Goal: Obtain resource: Download file/media

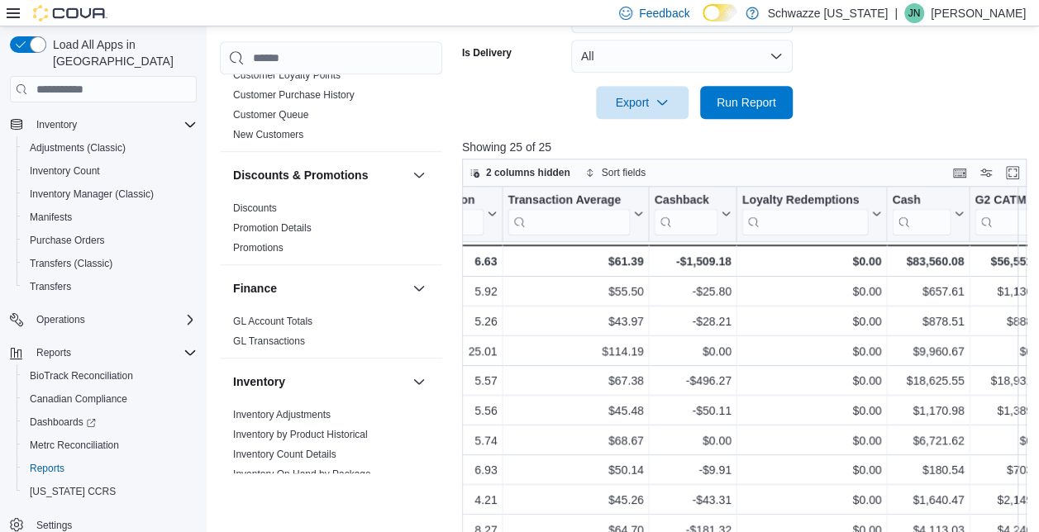
scroll to position [241, 0]
click at [265, 205] on link "Discounts" at bounding box center [255, 209] width 44 height 12
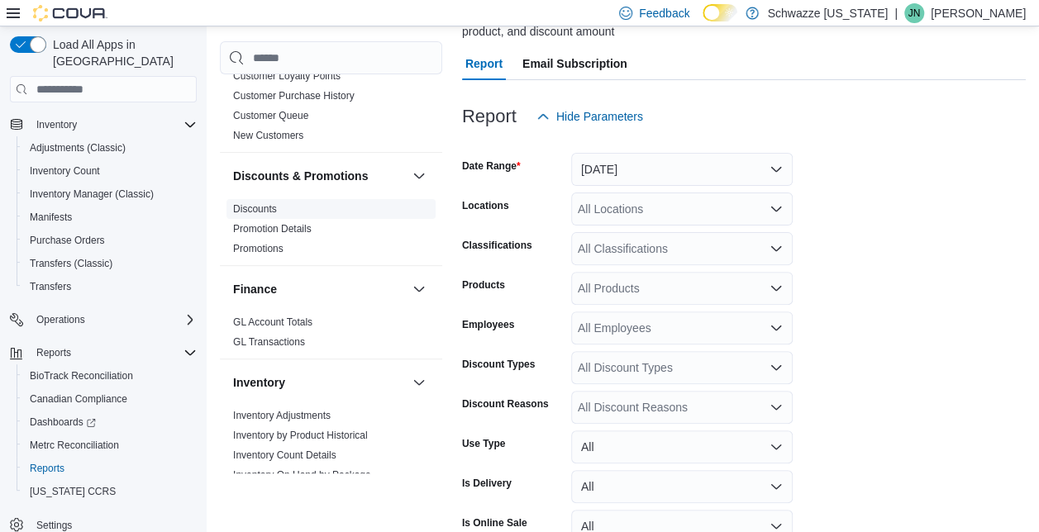
scroll to position [55, 0]
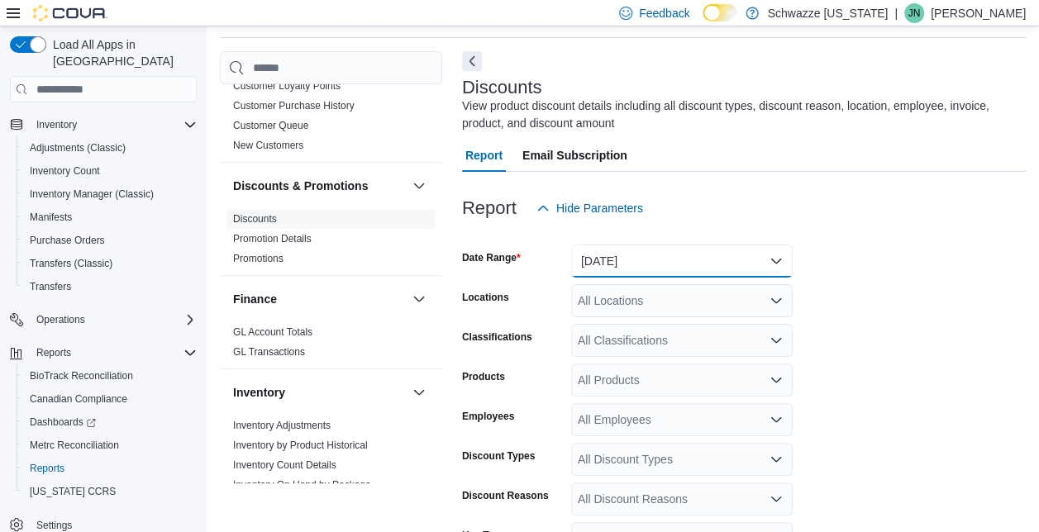
click at [656, 258] on button "[DATE]" at bounding box center [682, 261] width 222 height 33
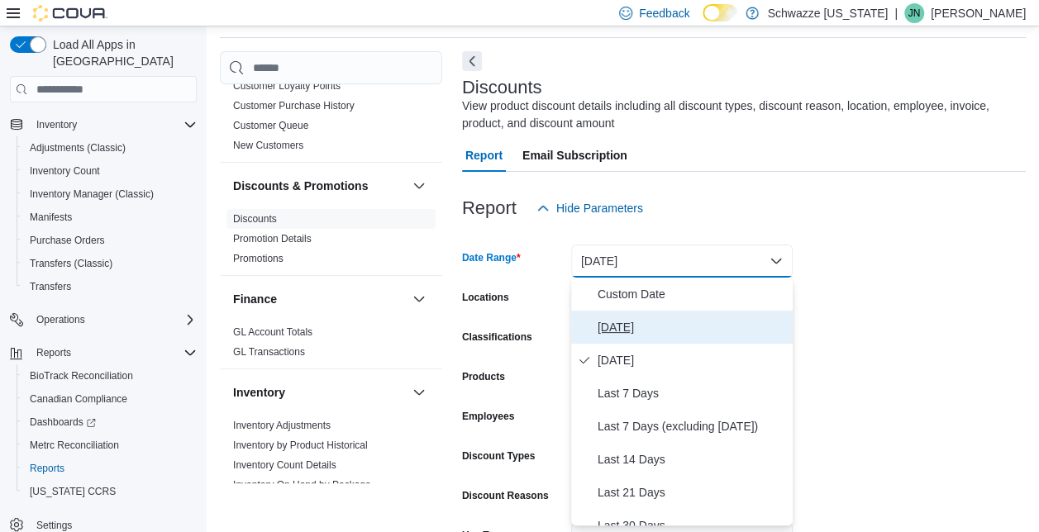
click at [618, 322] on span "[DATE]" at bounding box center [692, 327] width 188 height 20
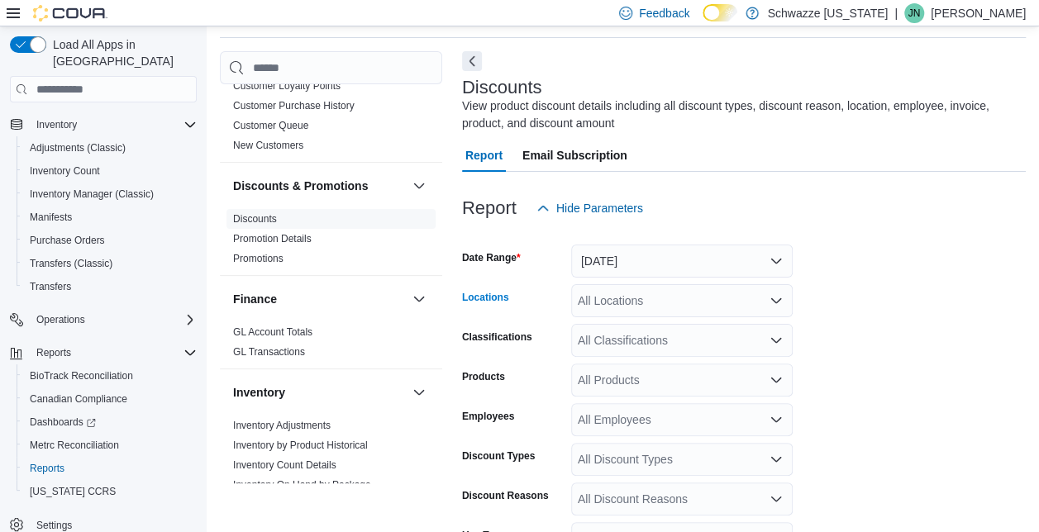
click at [675, 300] on div "All Locations" at bounding box center [682, 300] width 222 height 33
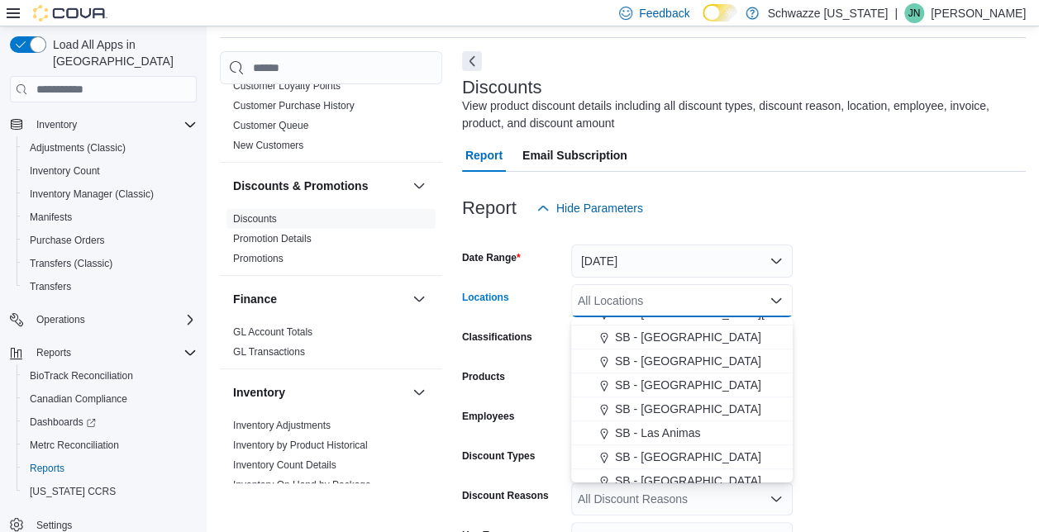
scroll to position [513, 0]
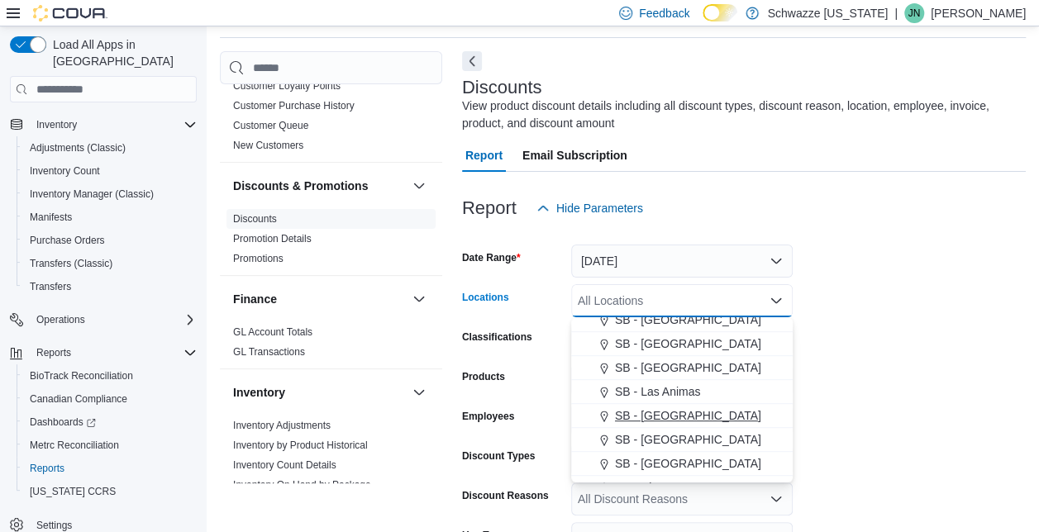
drag, startPoint x: 668, startPoint y: 418, endPoint x: 630, endPoint y: 419, distance: 38.0
click at [630, 419] on span "SB - [GEOGRAPHIC_DATA]" at bounding box center [688, 416] width 146 height 17
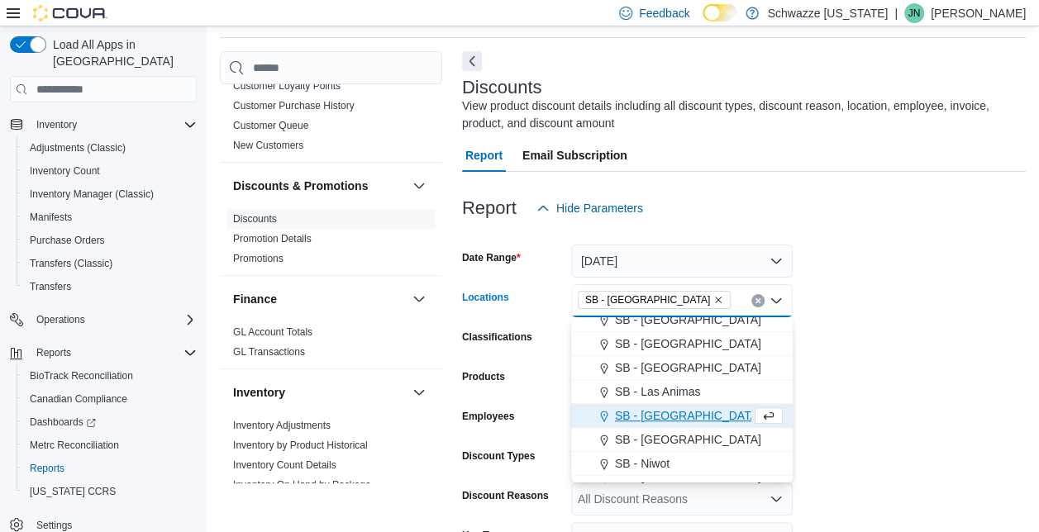
click at [874, 400] on form "Date Range [DATE] Locations SB - [GEOGRAPHIC_DATA] Combo box. Selected. SB - [G…" at bounding box center [744, 453] width 564 height 456
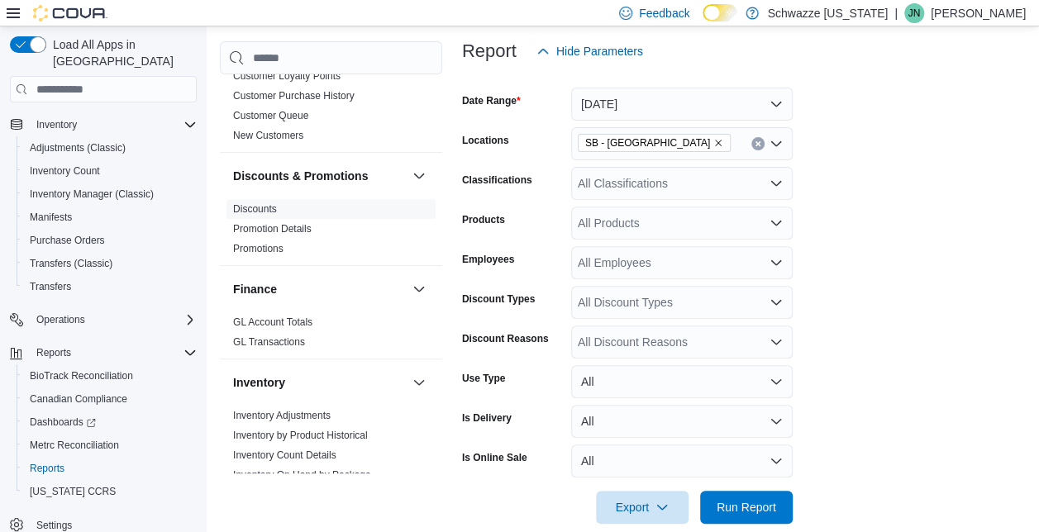
scroll to position [215, 0]
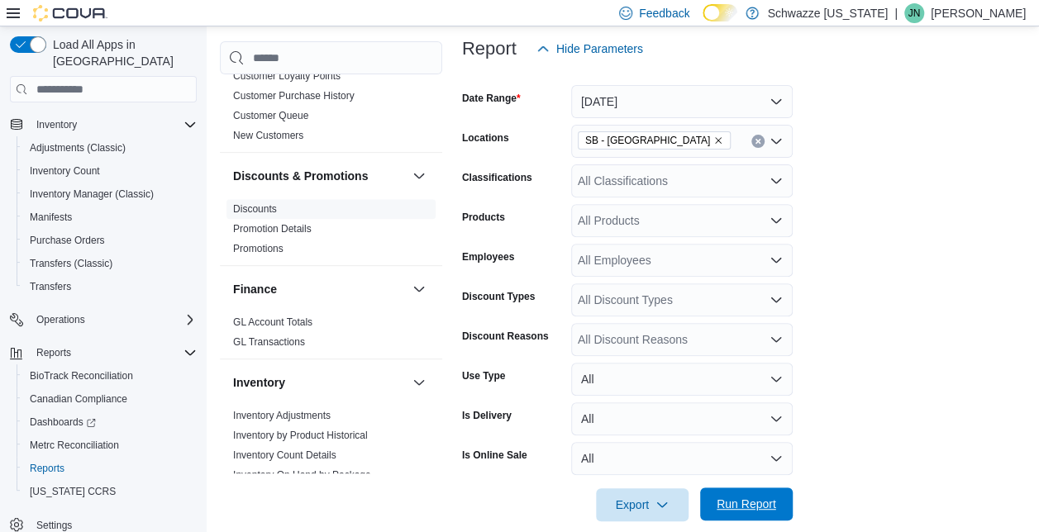
click at [751, 493] on span "Run Report" at bounding box center [746, 504] width 73 height 33
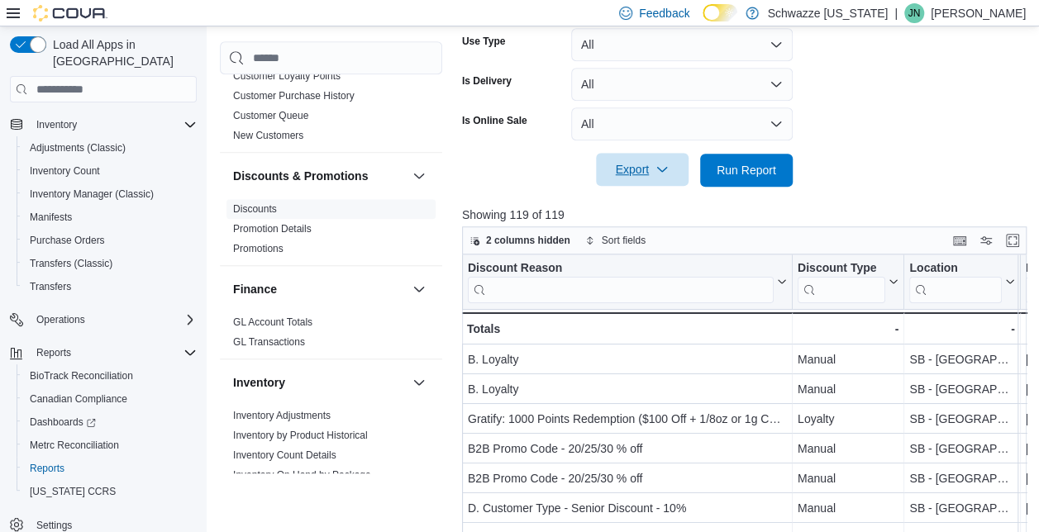
click at [625, 163] on span "Export" at bounding box center [642, 169] width 73 height 33
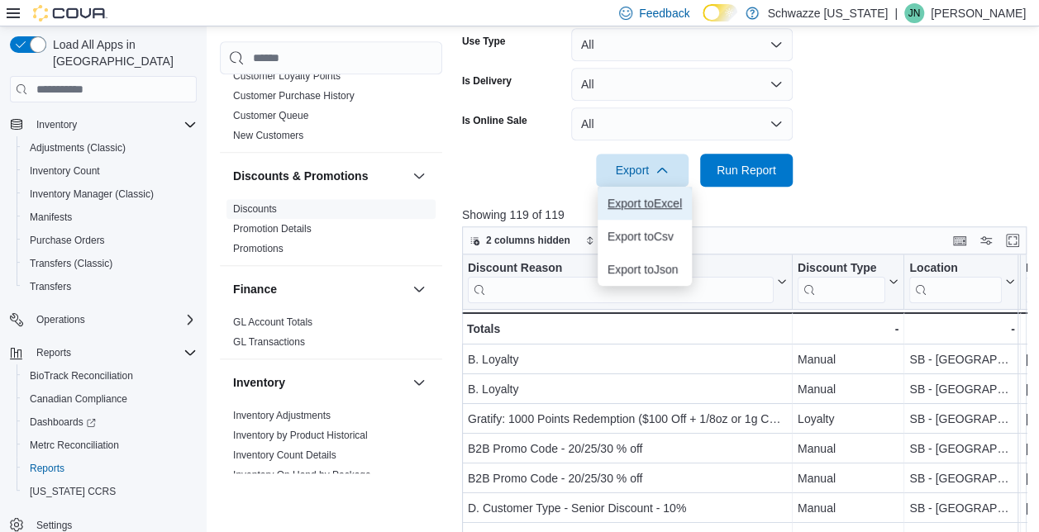
click at [625, 208] on span "Export to Excel" at bounding box center [645, 203] width 74 height 13
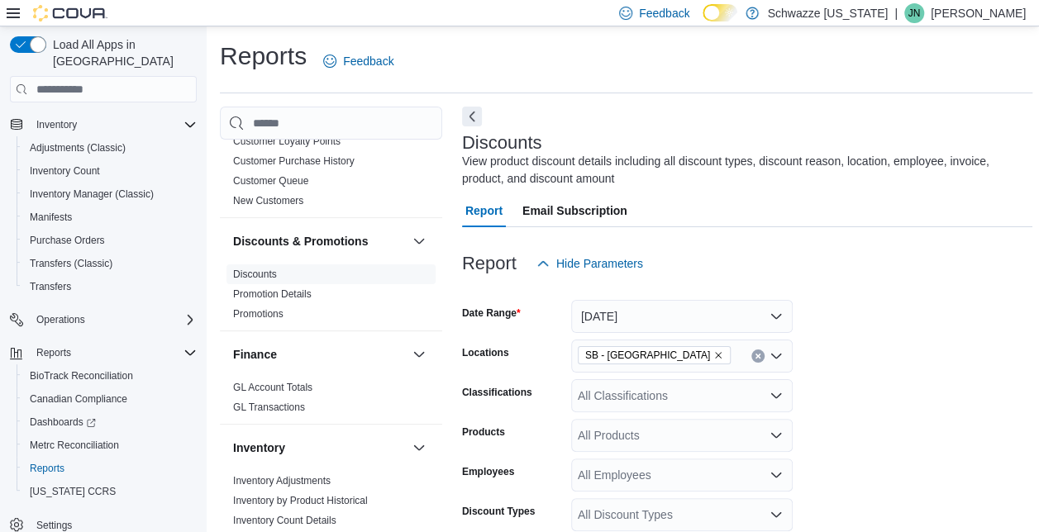
click at [713, 357] on icon "Remove SB - Longmont from selection in this group" at bounding box center [718, 356] width 10 height 10
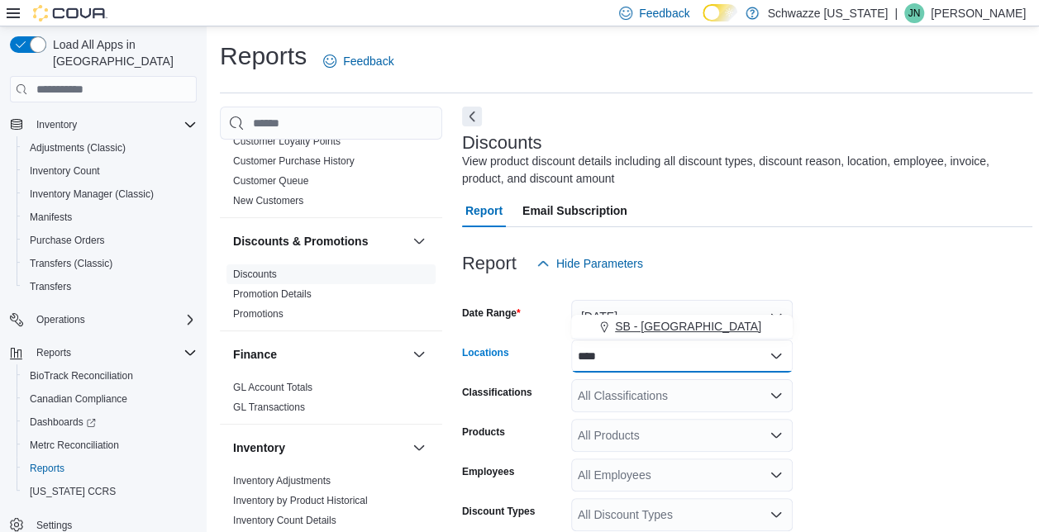
type input "****"
click at [651, 327] on span "SB - [GEOGRAPHIC_DATA]" at bounding box center [688, 326] width 146 height 17
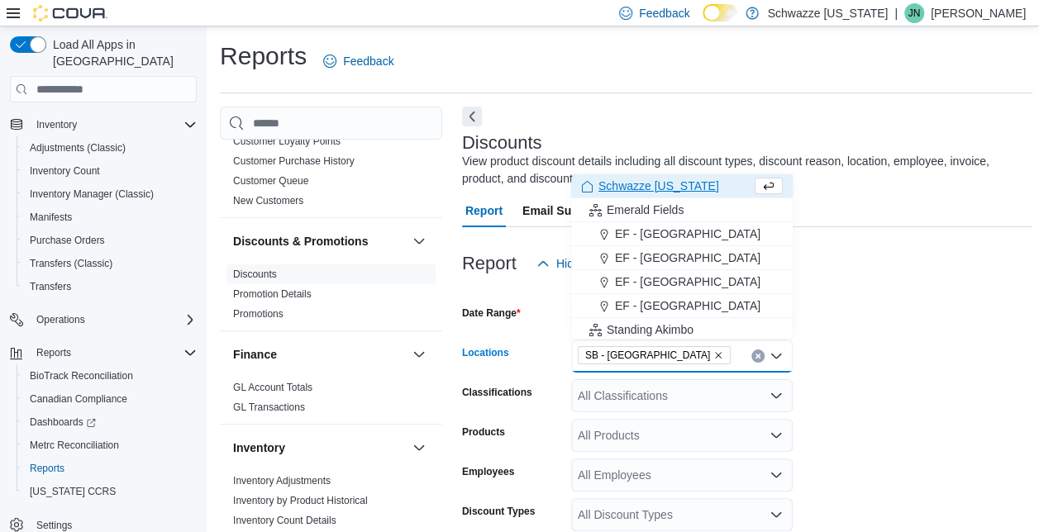
click at [866, 374] on form "Date Range [DATE] Locations SB - [GEOGRAPHIC_DATA] Combo box. Selected. SB - [G…" at bounding box center [747, 508] width 570 height 456
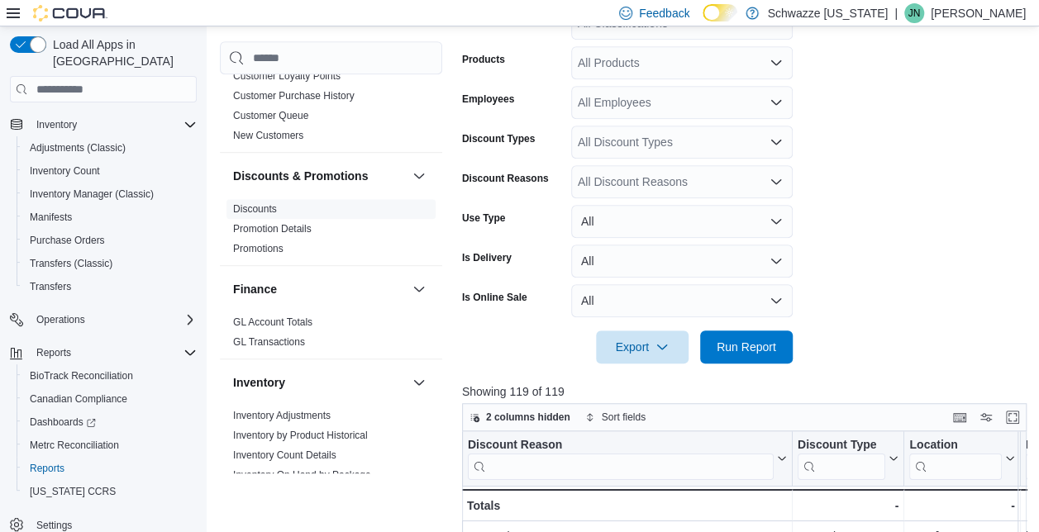
scroll to position [375, 0]
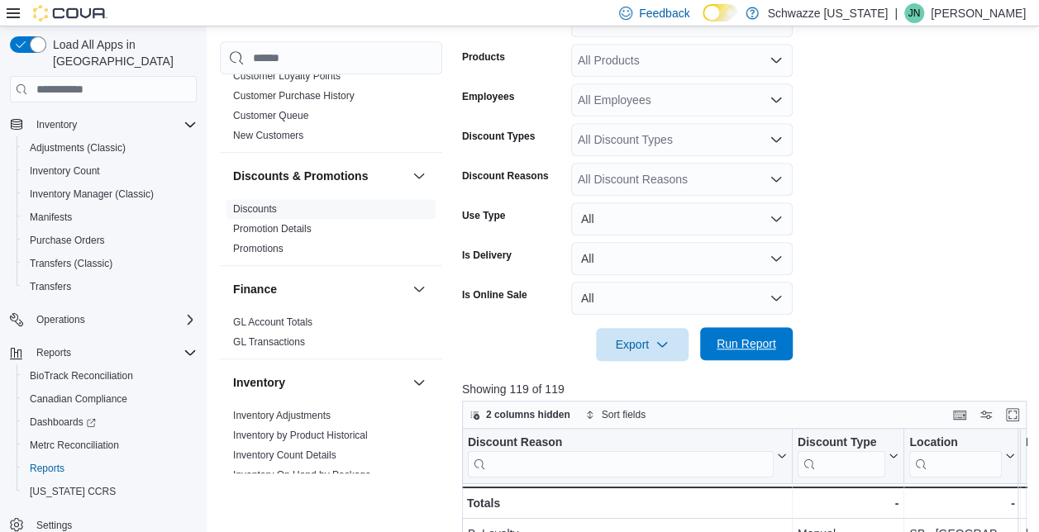
click at [735, 347] on span "Run Report" at bounding box center [747, 344] width 60 height 17
click at [634, 336] on span "Export" at bounding box center [642, 343] width 73 height 33
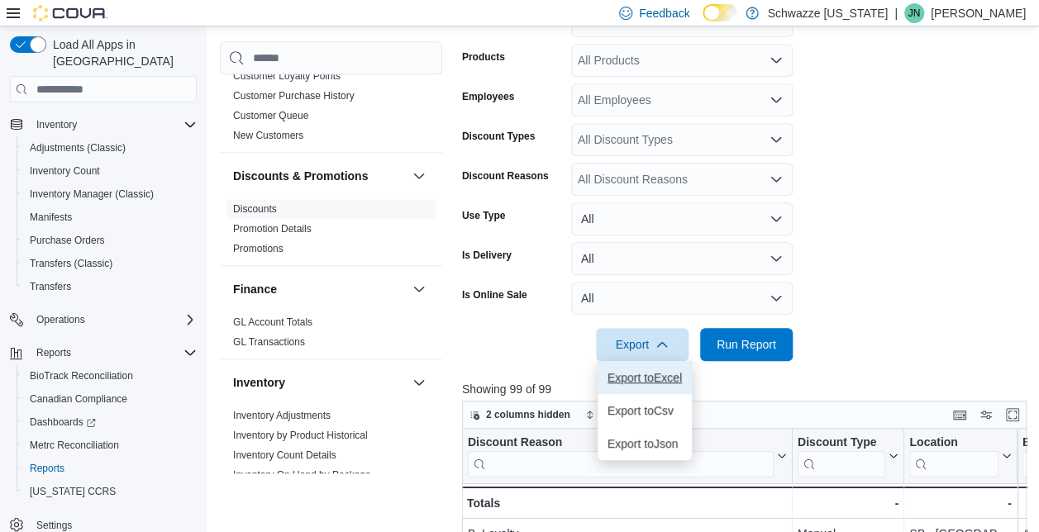
click at [629, 377] on span "Export to Excel" at bounding box center [645, 377] width 74 height 13
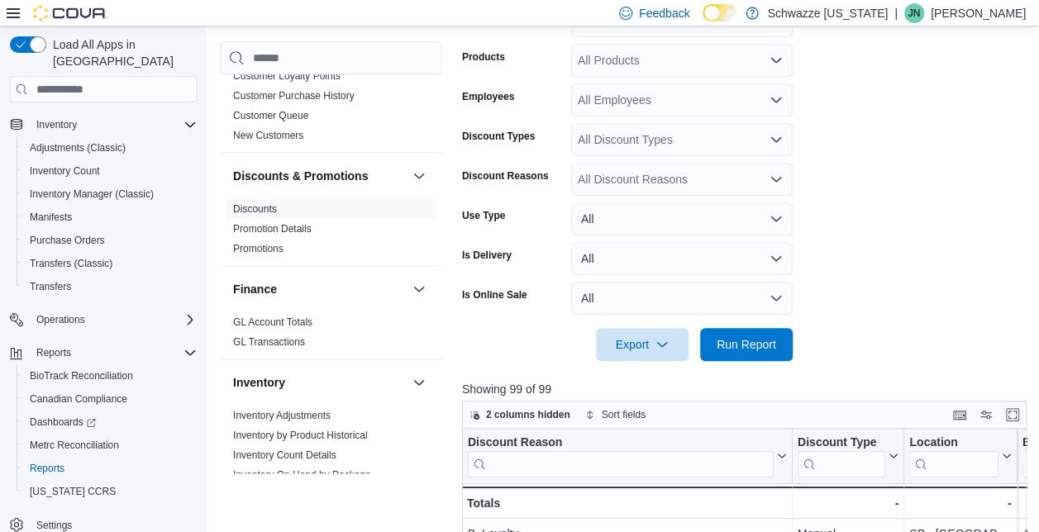
click at [354, 40] on div "Cash Management Cash Management Cash Out Details Compliance OCS Transaction Sub…" at bounding box center [626, 278] width 813 height 1095
